Goal: Communication & Community: Answer question/provide support

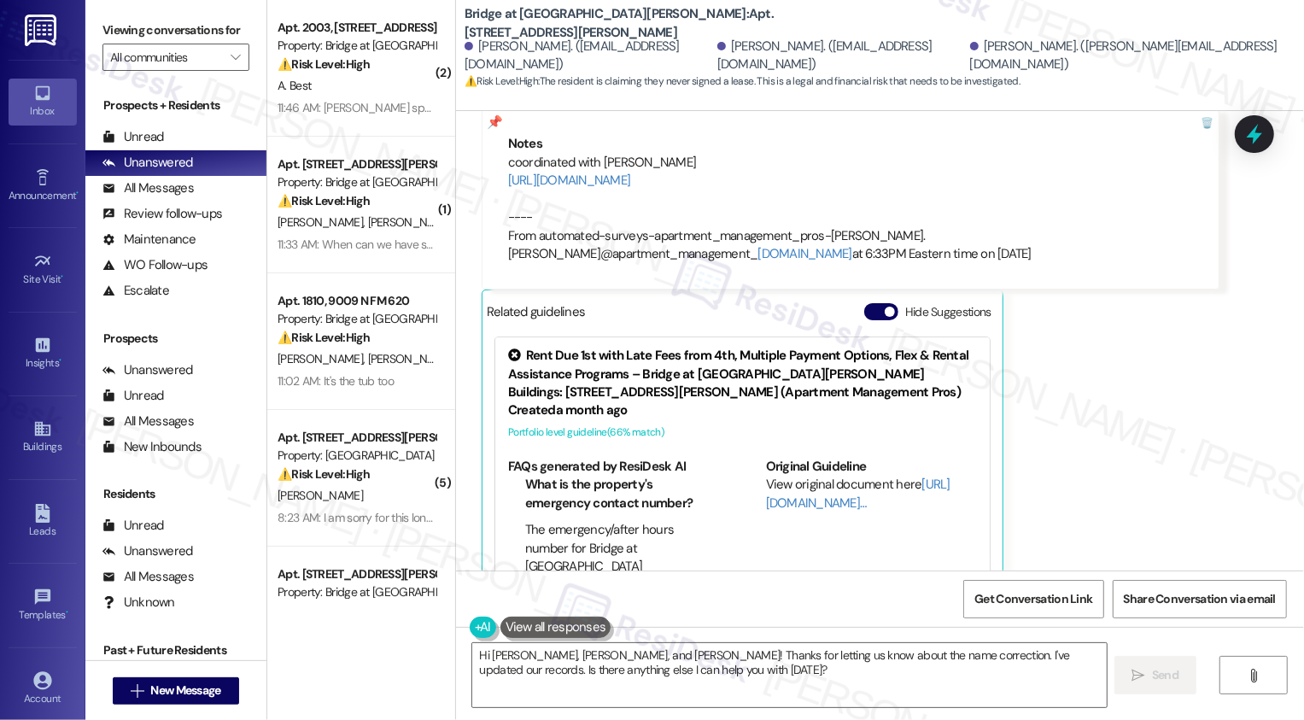
scroll to position [1021, 0]
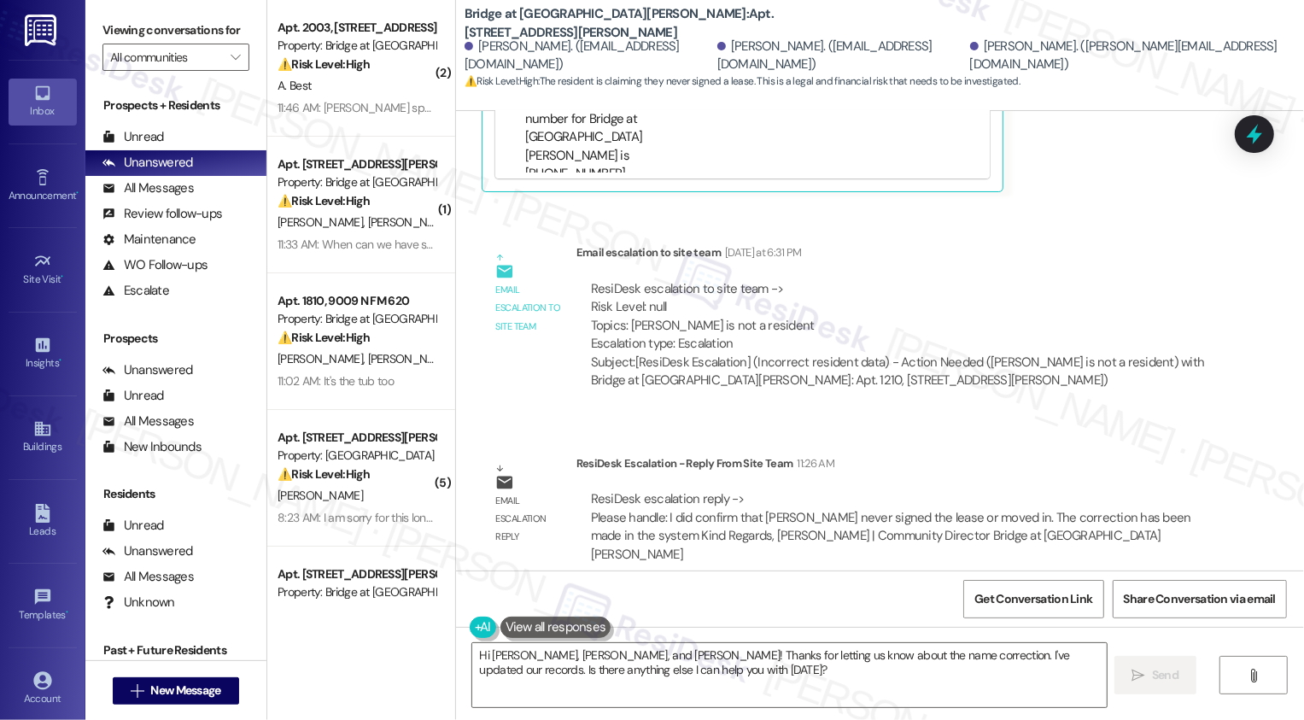
click at [856, 472] on div "ResiDesk Escalation - Reply From Site Team 11:26 AM" at bounding box center [898, 466] width 643 height 24
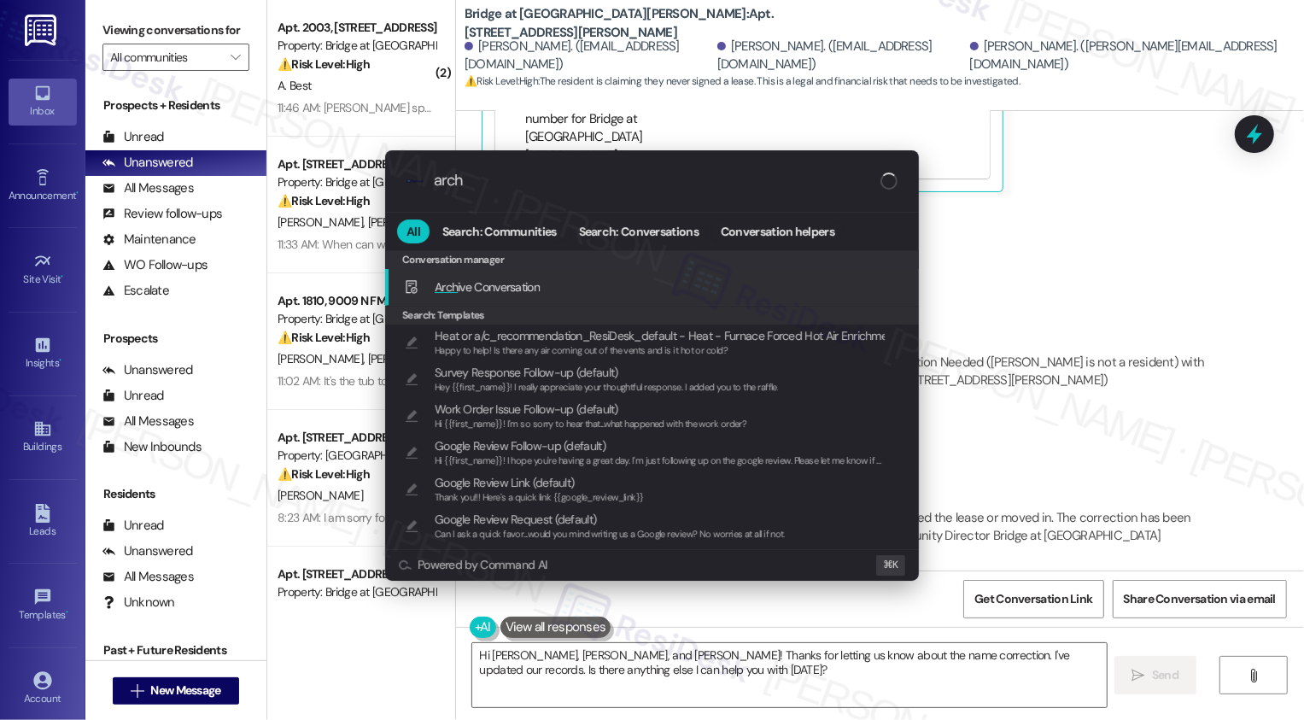
type input "archi"
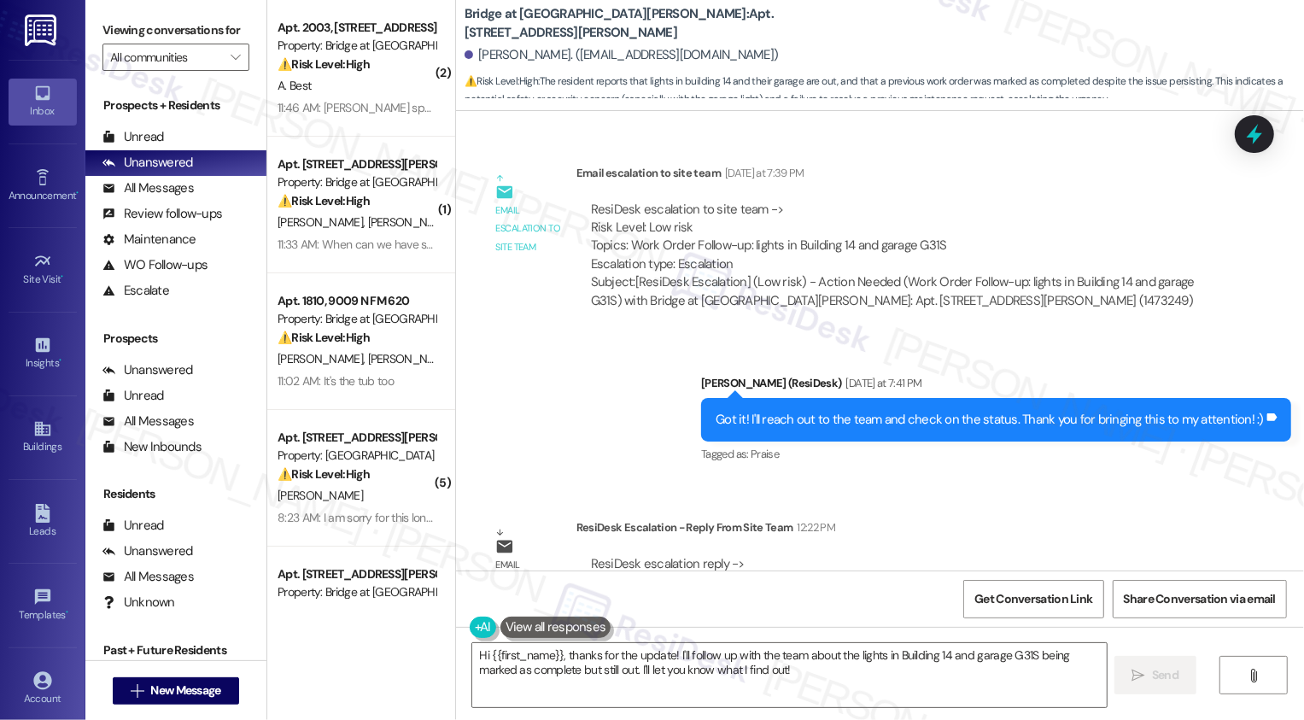
scroll to position [815, 0]
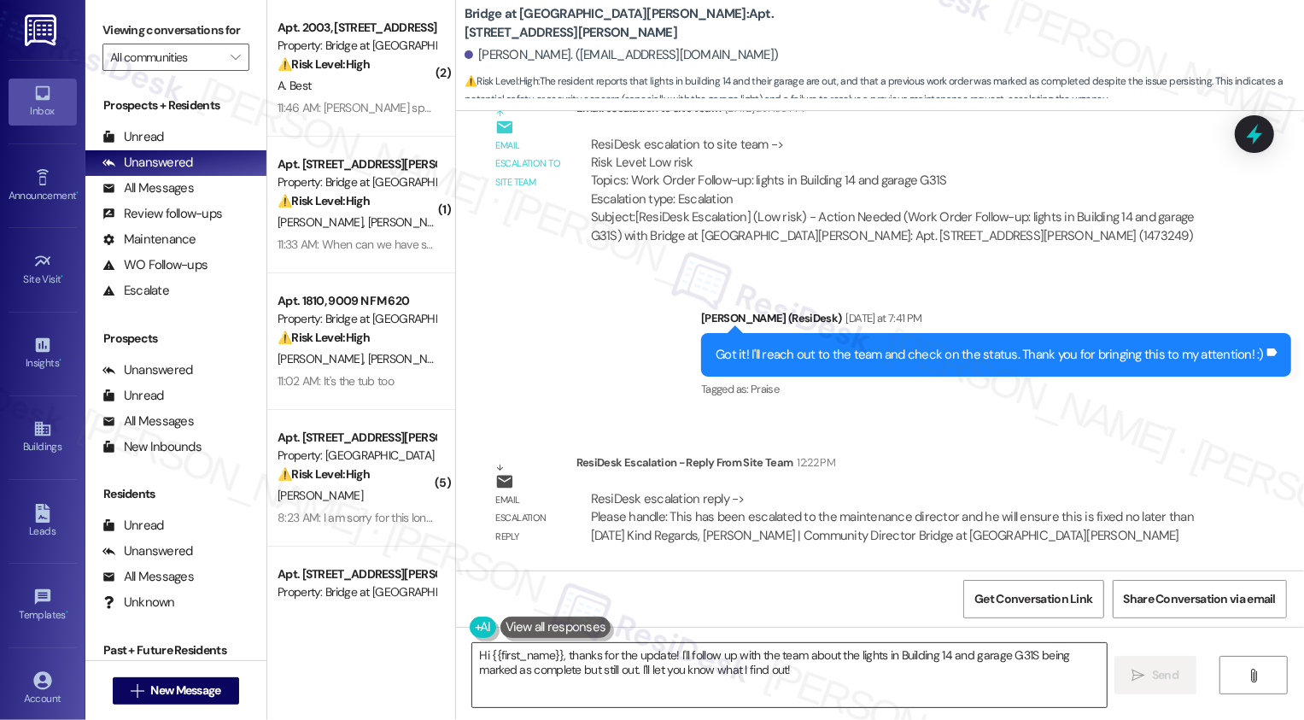
click at [718, 662] on textarea "Hi {{first_name}}, thanks for the update! I'll follow up with the team about th…" at bounding box center [789, 675] width 635 height 64
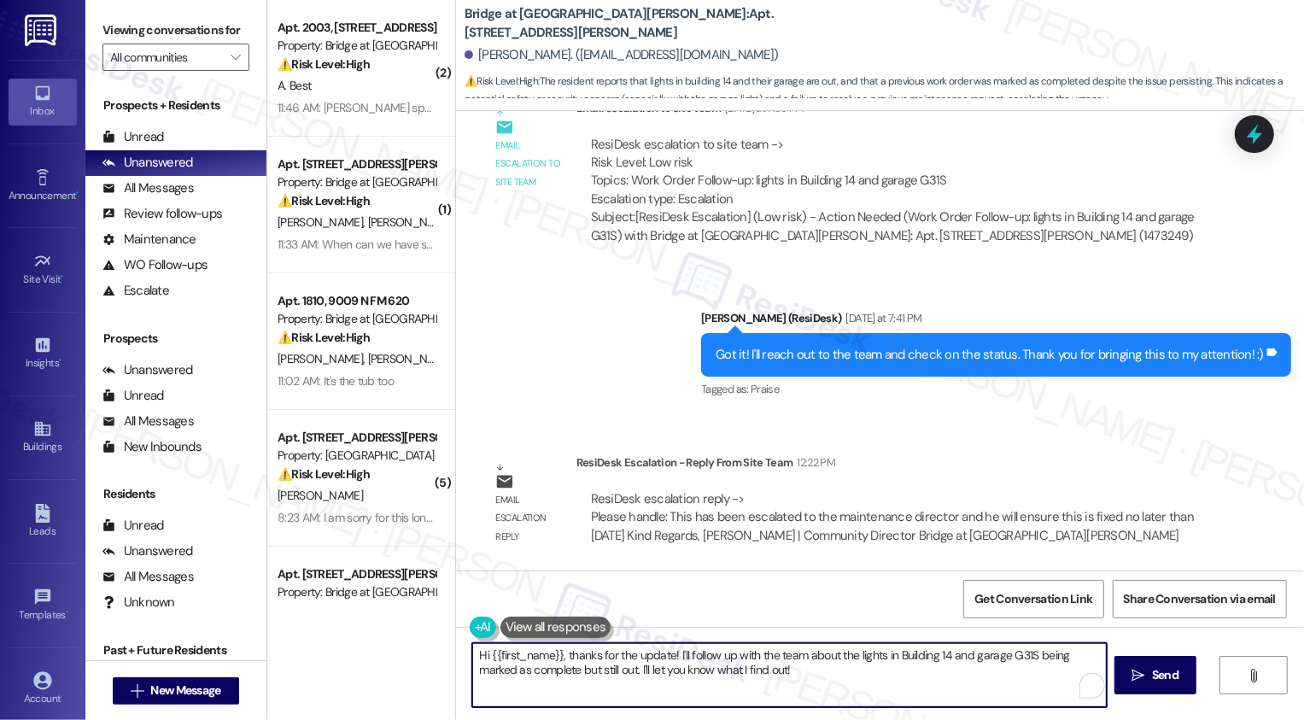
click at [718, 662] on textarea "Hi {{first_name}}, thanks for the update! I'll follow up with the team about th…" at bounding box center [789, 675] width 635 height 64
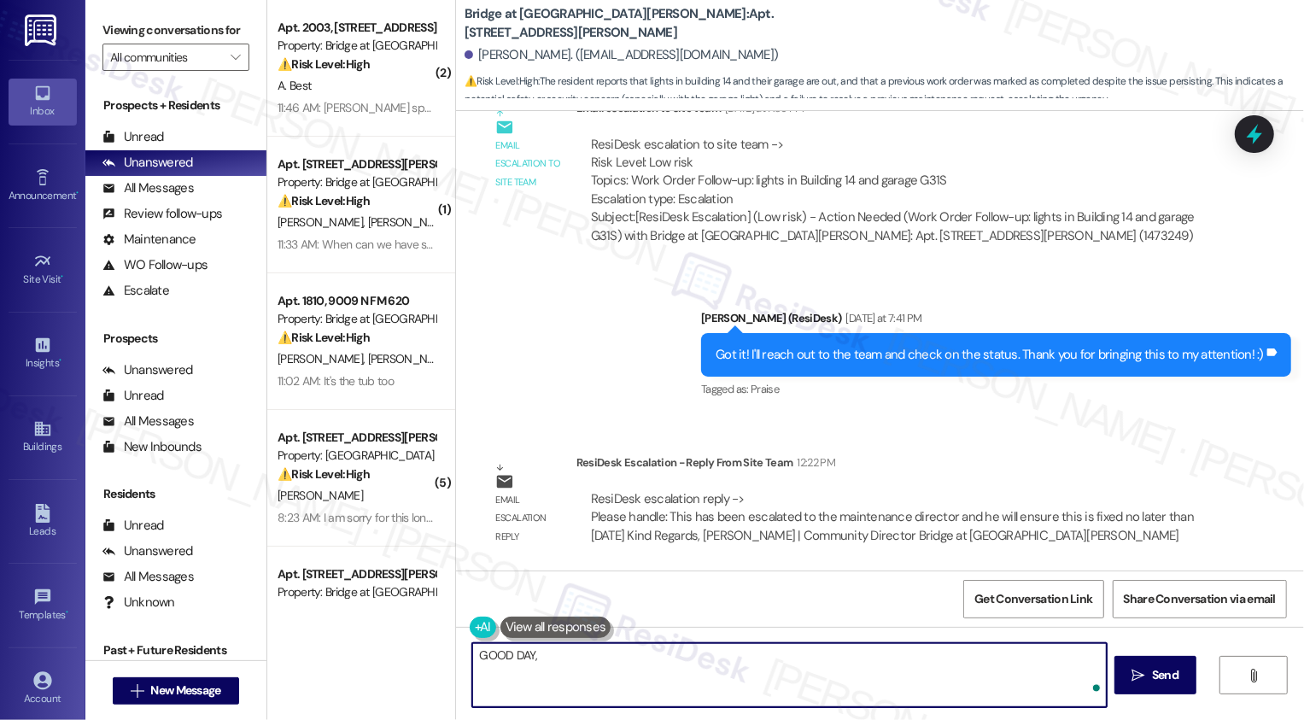
type textarea "GOOD DAY,"
type textarea "GOOD DAY"
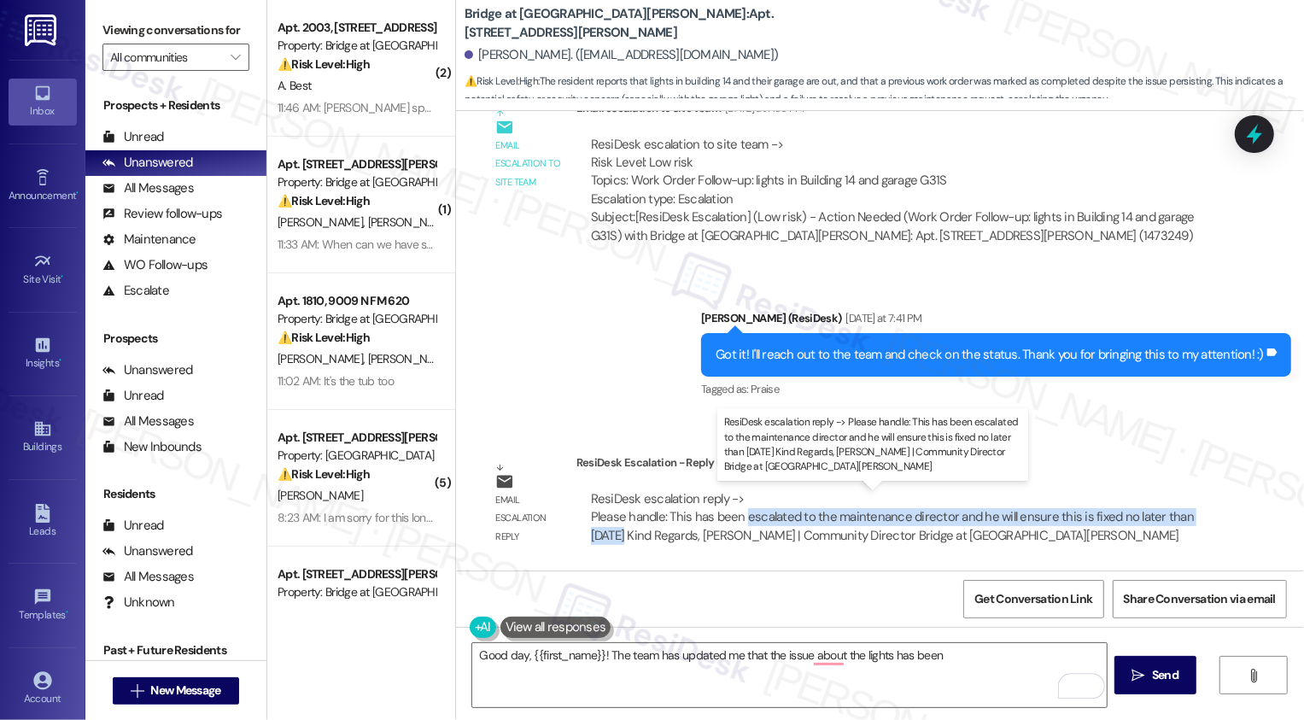
drag, startPoint x: 734, startPoint y: 520, endPoint x: 613, endPoint y: 531, distance: 121.8
click at [613, 531] on div "ResiDesk escalation reply -> Please handle: This has been escalated to the main…" at bounding box center [892, 517] width 603 height 54
copy div "escalated to the maintenance director and he will ensure this is fixed no later…"
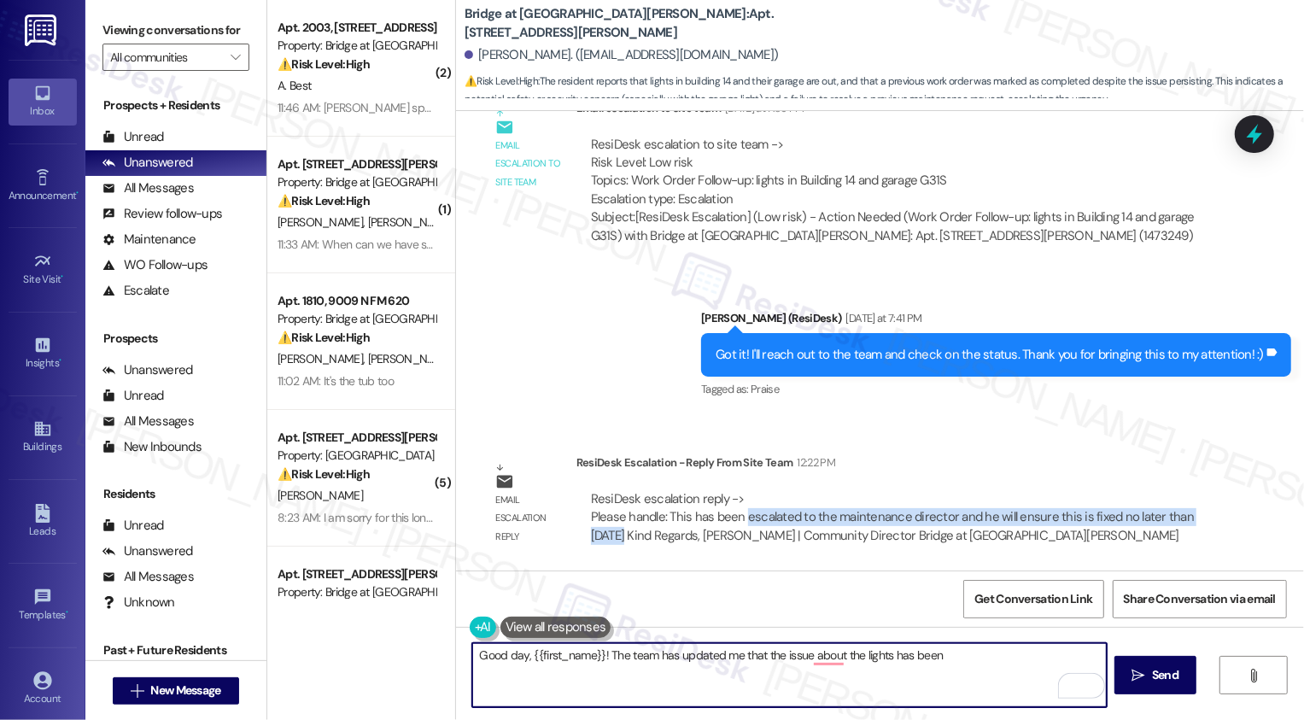
click at [935, 662] on textarea "Good day, {{first_name}}! The team has updated me that the issue about the ligh…" at bounding box center [789, 675] width 635 height 64
paste textarea "escalated to the maintenance director and he will ensure this is fixed no later…"
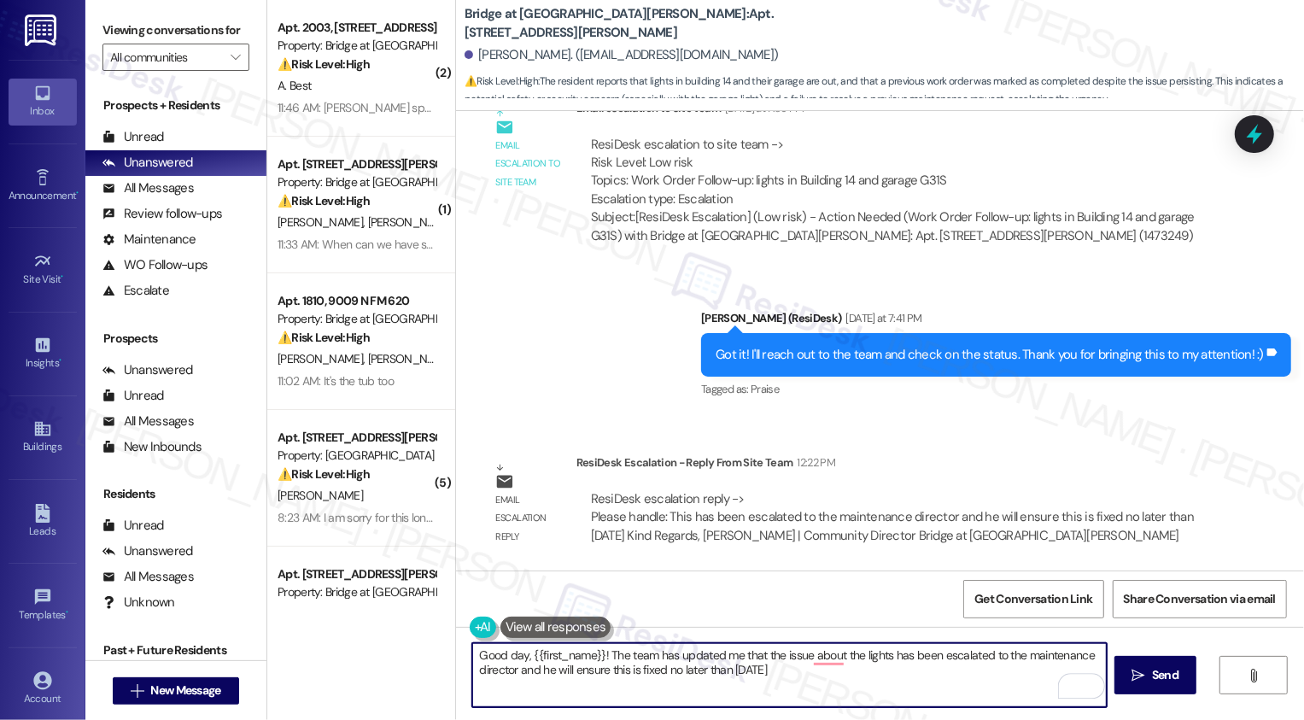
click at [879, 672] on textarea "Good day, {{first_name}}! The team has updated me that the issue about the ligh…" at bounding box center [789, 675] width 635 height 64
click at [522, 676] on textarea "Good day, {{first_name}}! The team has updated me that the issue about the ligh…" at bounding box center [789, 675] width 635 height 64
click at [776, 667] on textarea "Good day, {{first_name}}! The team has informed me that the issue with the ligh…" at bounding box center [789, 675] width 635 height 64
type textarea "Good day, {{first_name}}! The team has informed me that the issue with the ligh…"
click at [1138, 692] on button " Send" at bounding box center [1156, 675] width 83 height 38
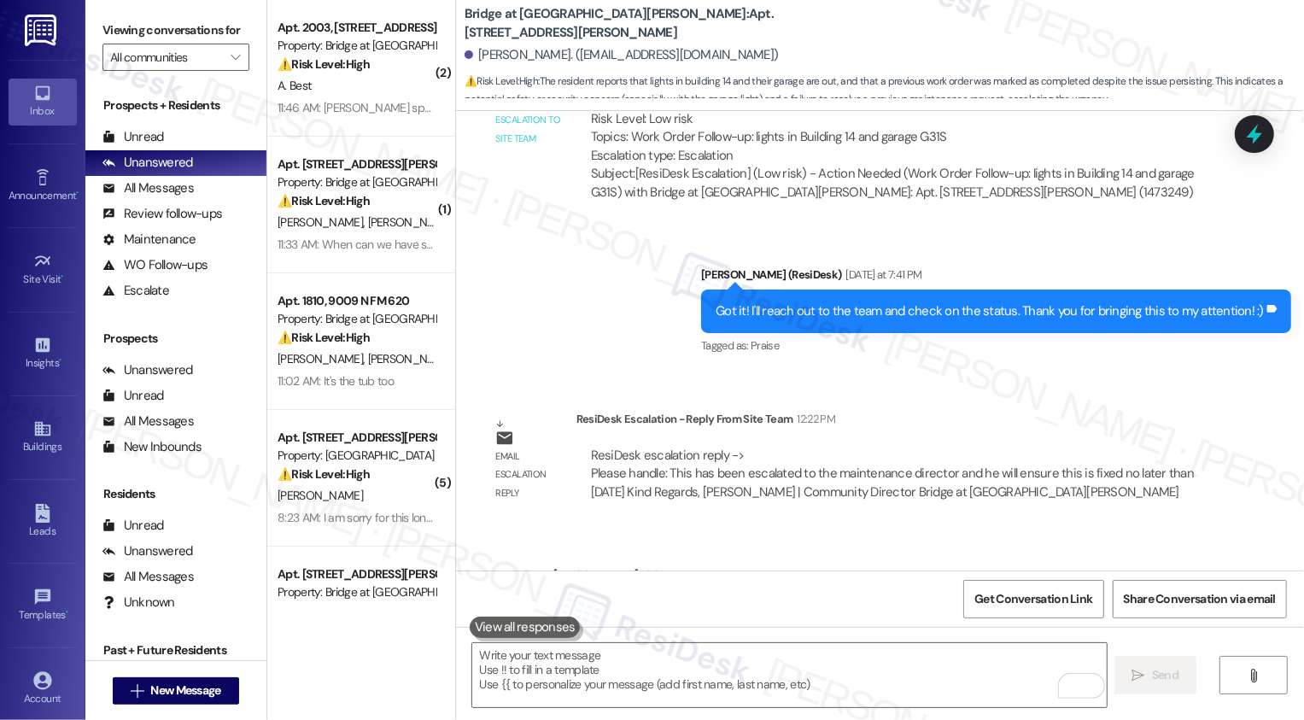
scroll to position [953, 0]
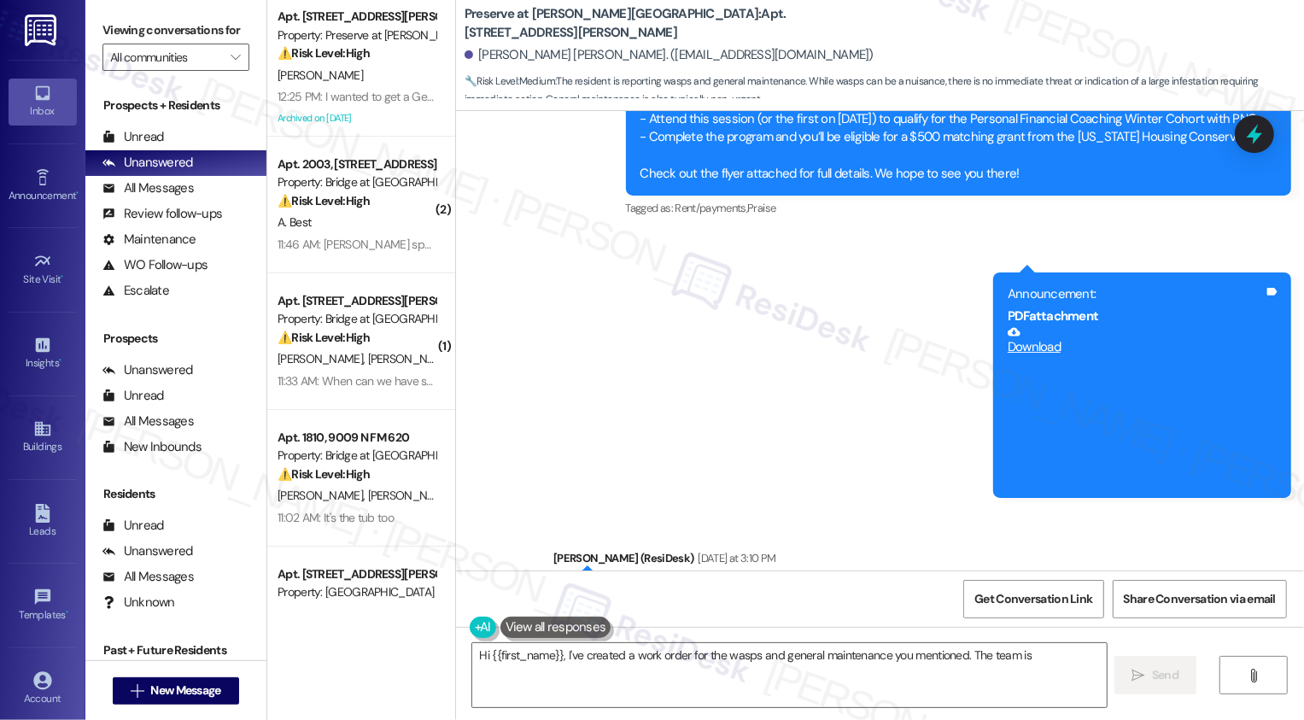
scroll to position [17830, 0]
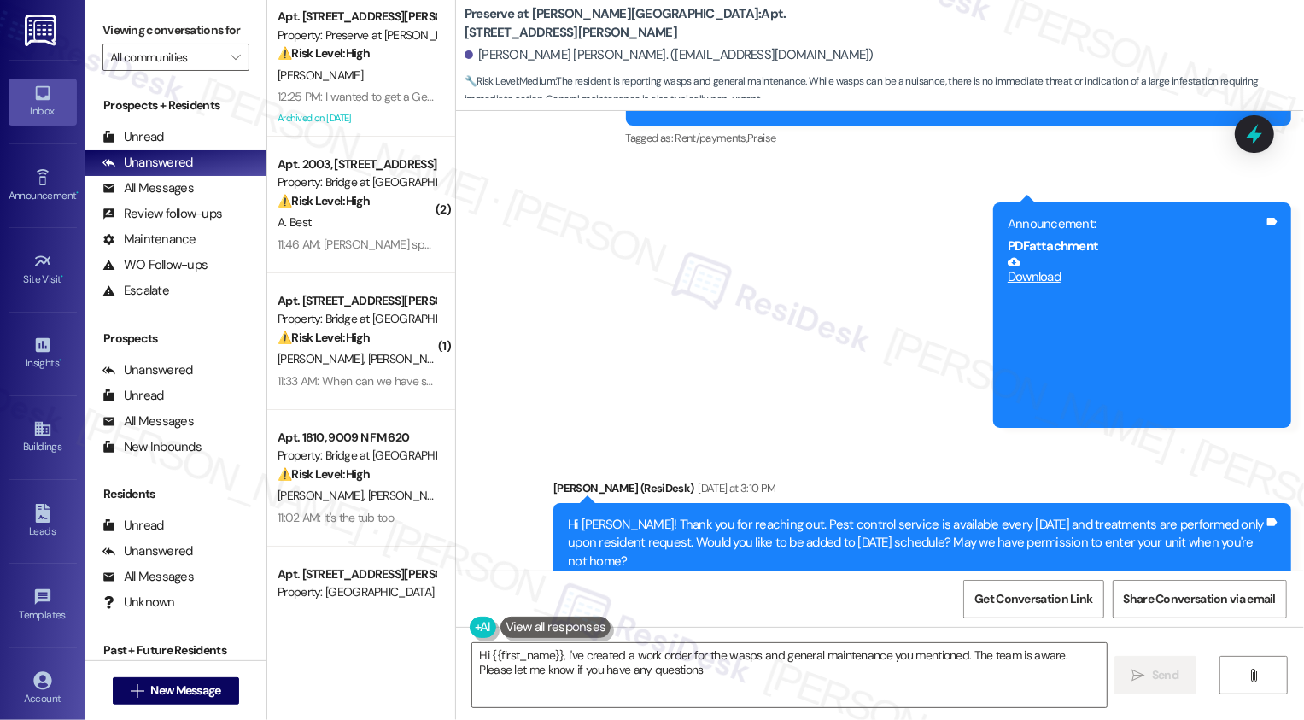
type textarea "Hi {{first_name}}, I've created a work order for the wasps and general maintena…"
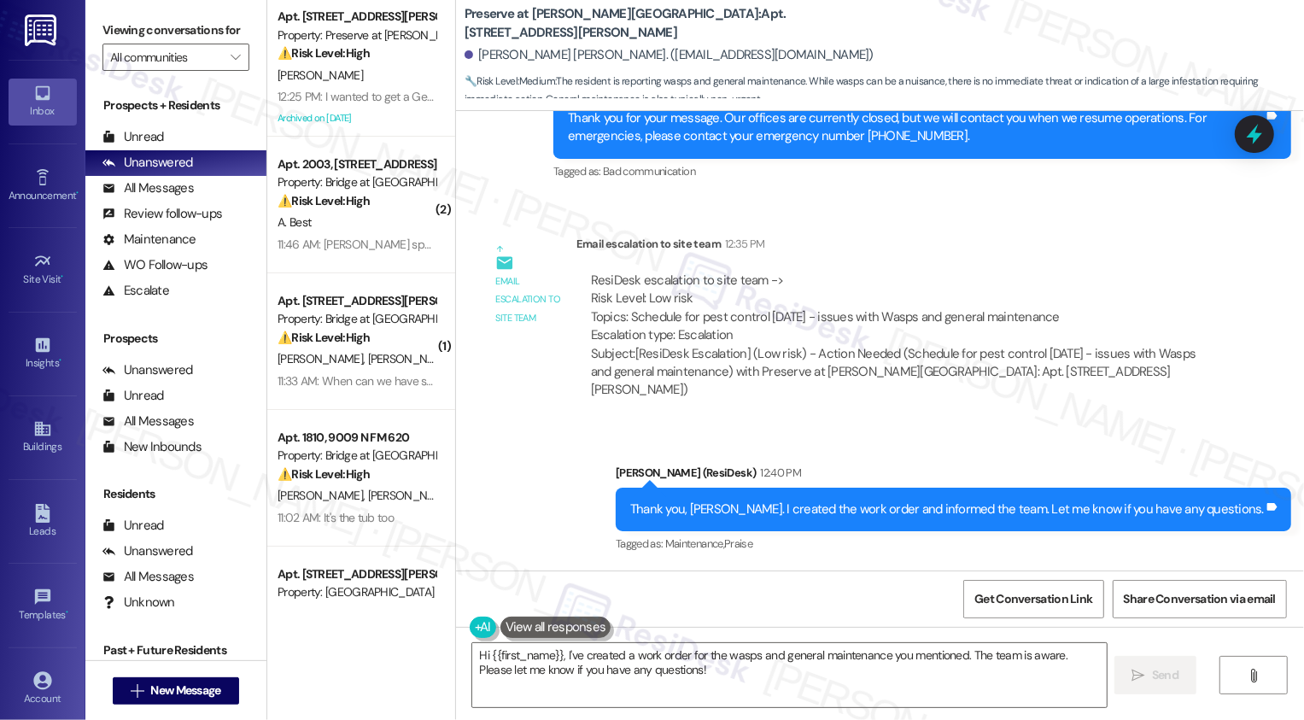
scroll to position [18979, 0]
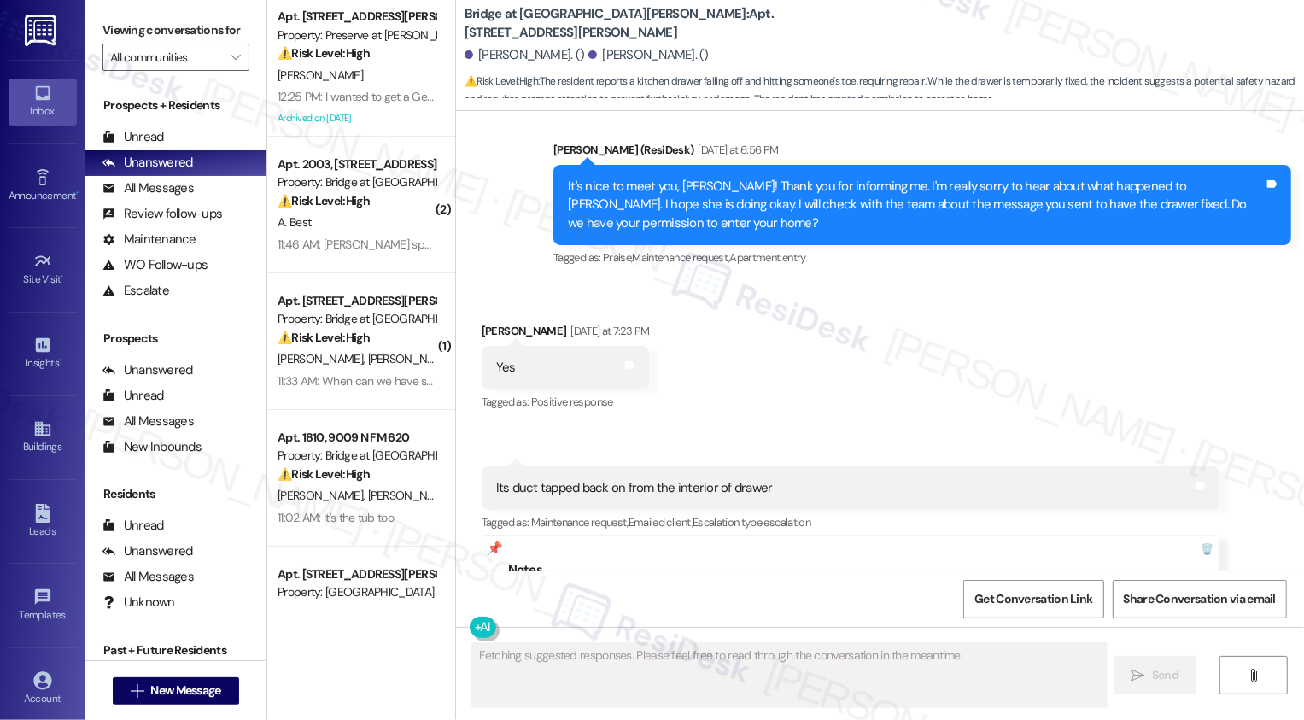
scroll to position [624, 0]
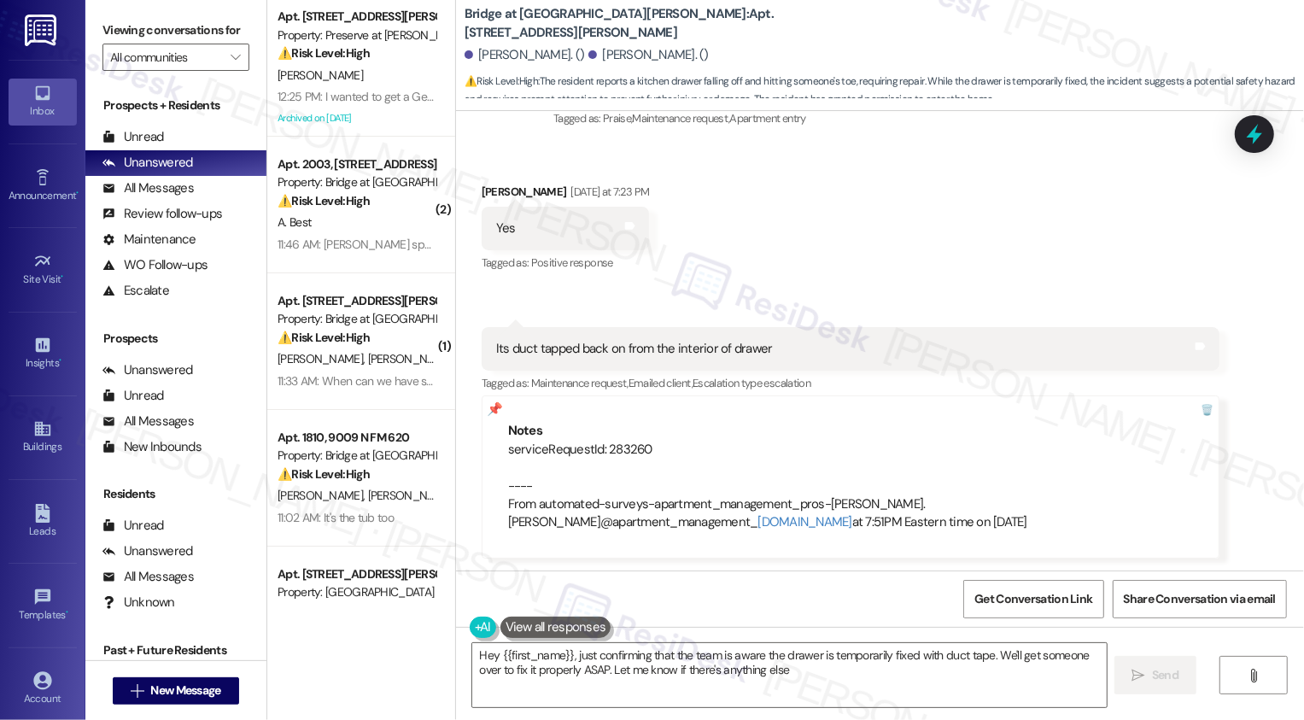
type textarea "Hey {{first_name}}, just confirming that the team is aware the drawer is tempor…"
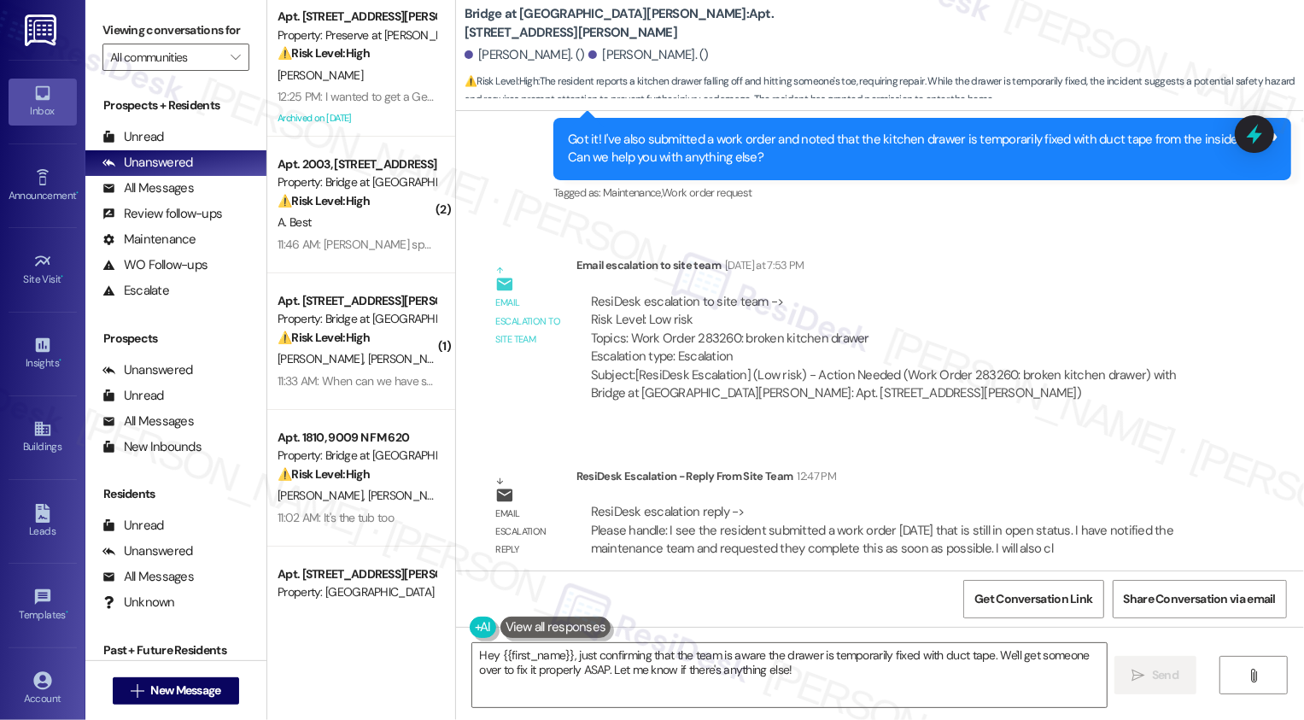
scroll to position [1153, 0]
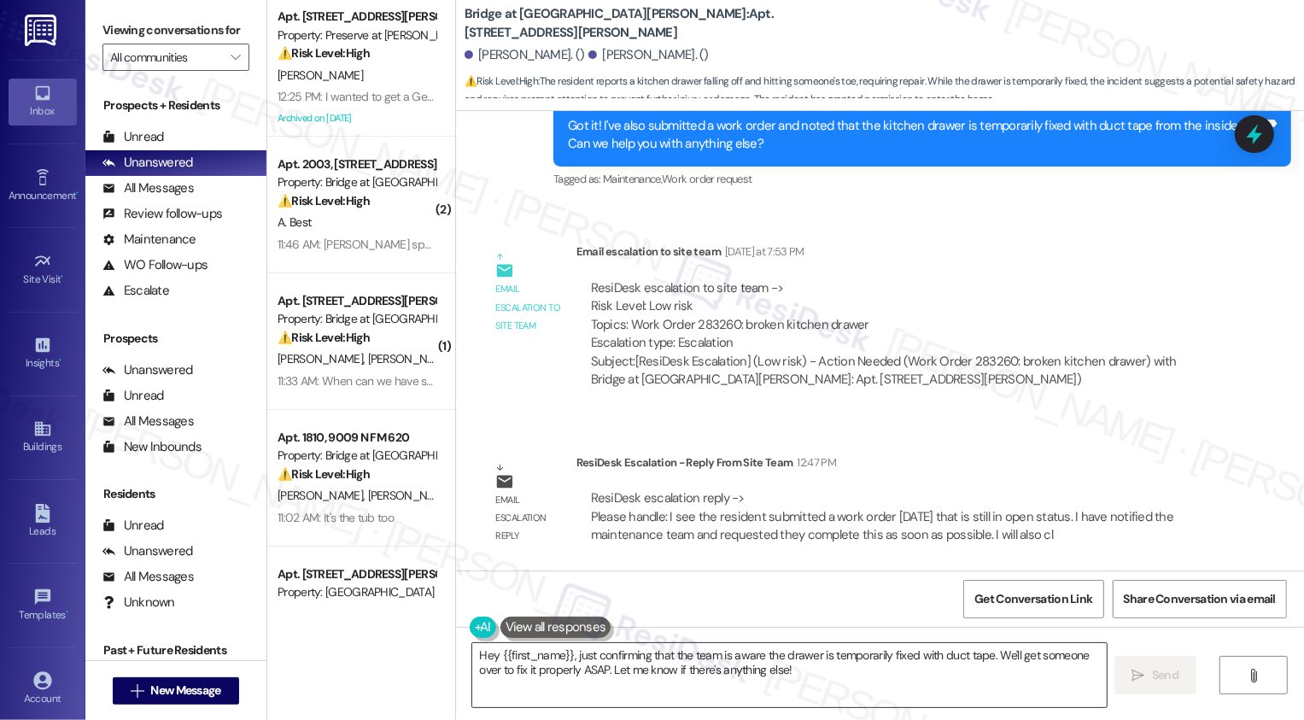
click at [683, 661] on textarea "Hey {{first_name}}, just confirming that the team is aware the drawer is tempor…" at bounding box center [789, 675] width 635 height 64
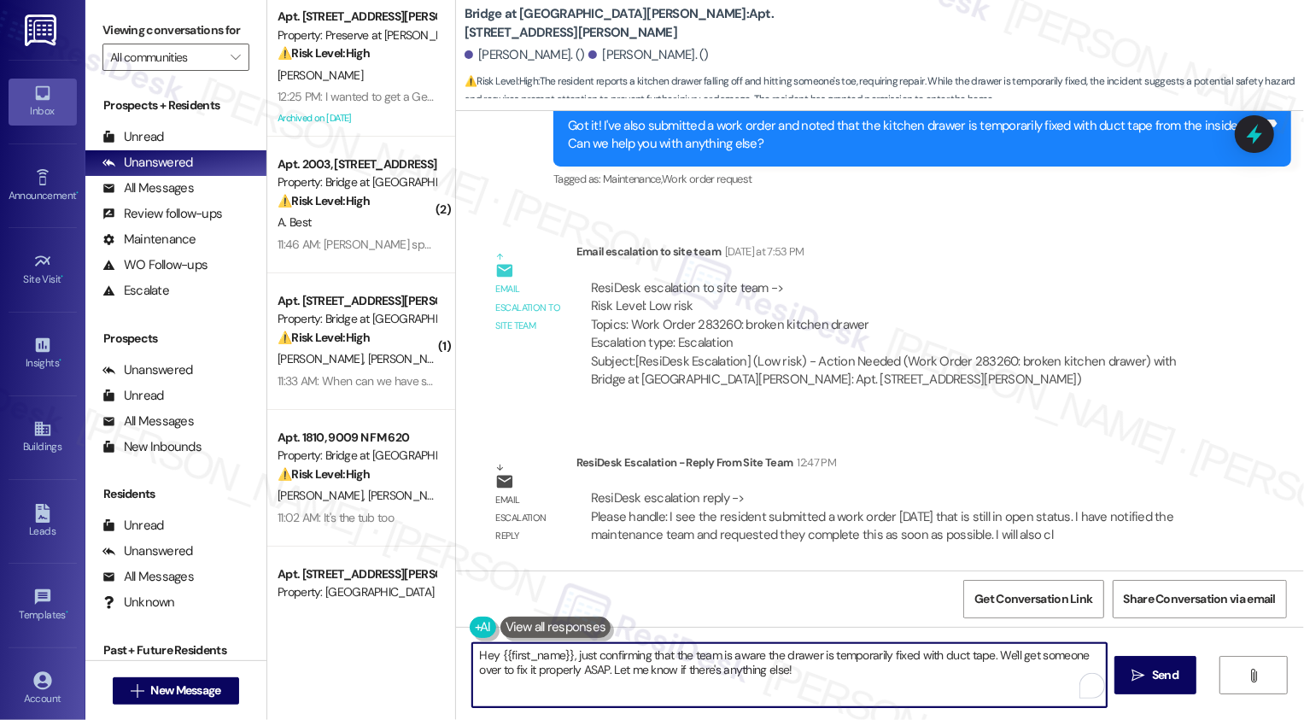
click at [668, 665] on textarea "Hey {{first_name}}, just confirming that the team is aware the drawer is tempor…" at bounding box center [789, 675] width 635 height 64
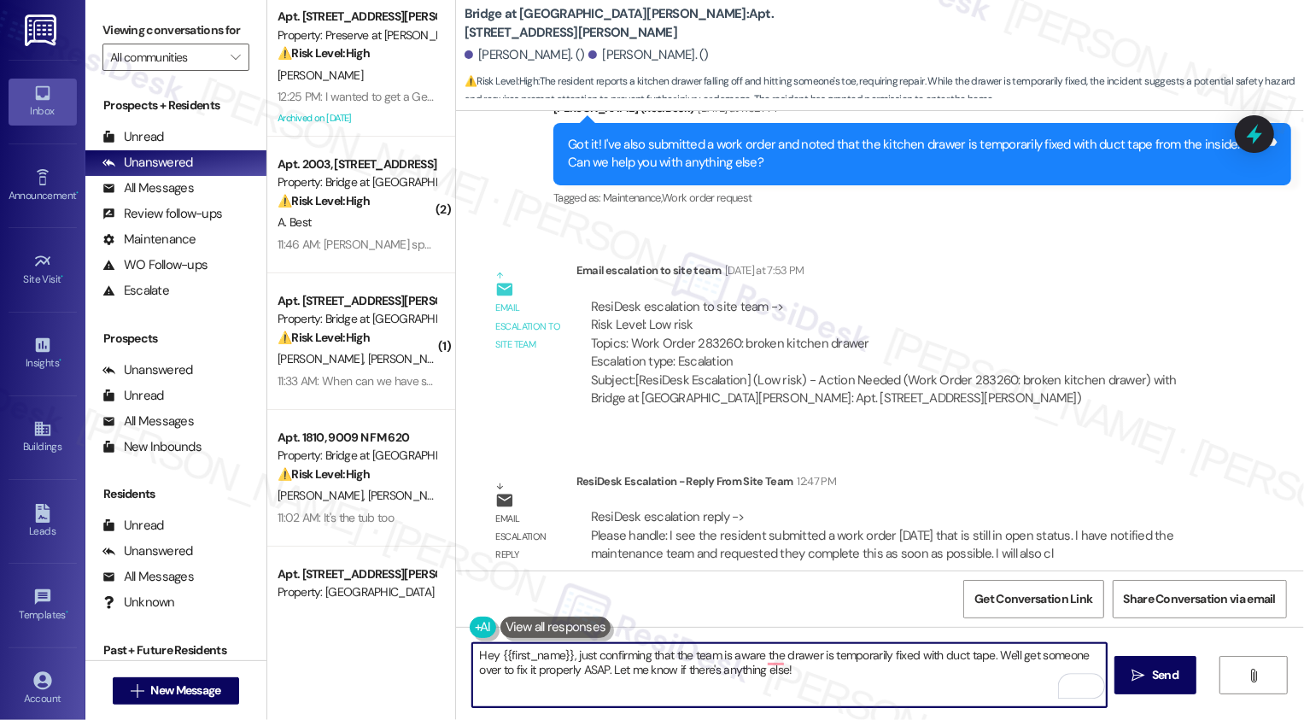
scroll to position [1052, 0]
